Goal: Information Seeking & Learning: Learn about a topic

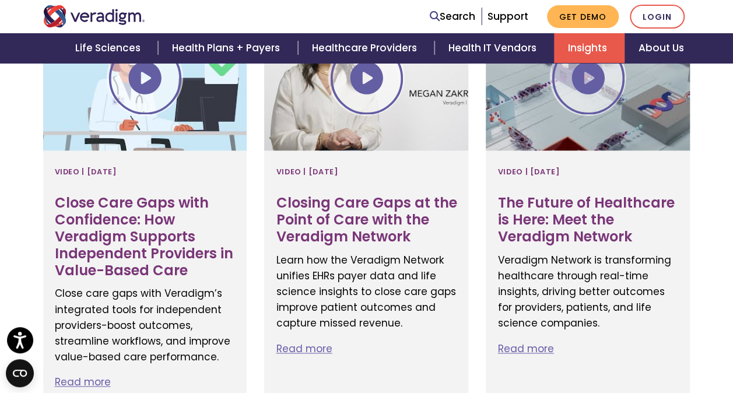
scroll to position [552, 0]
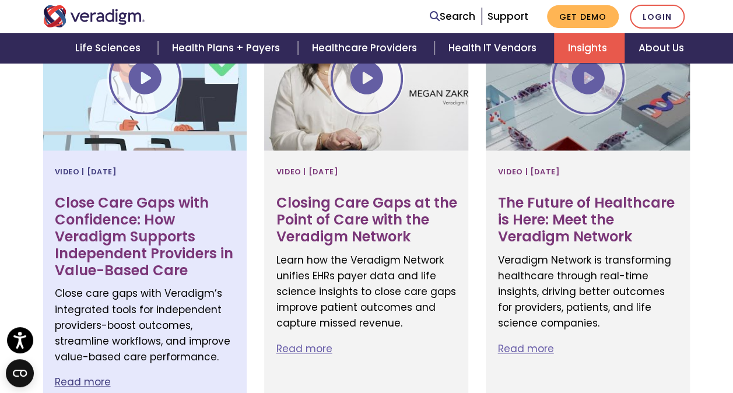
click at [143, 230] on h3 "Close Care Gaps with Confidence: How Veradigm Supports Independent Providers in…" at bounding box center [145, 237] width 181 height 84
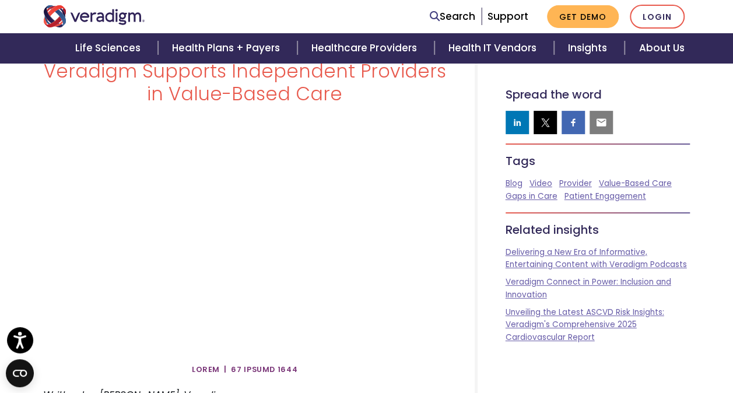
scroll to position [108, 0]
